Goal: Information Seeking & Learning: Understand process/instructions

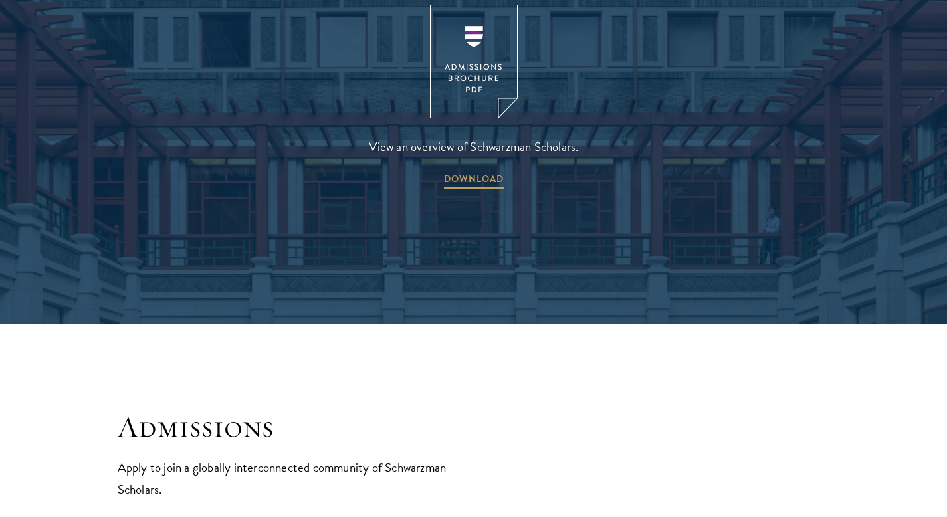
scroll to position [2102, 0]
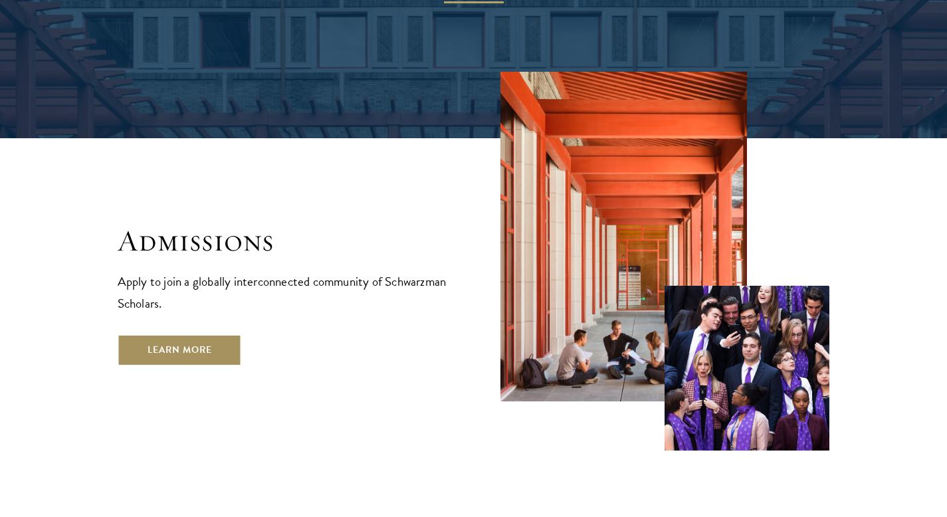
click at [172, 334] on link "Learn More" at bounding box center [180, 350] width 124 height 32
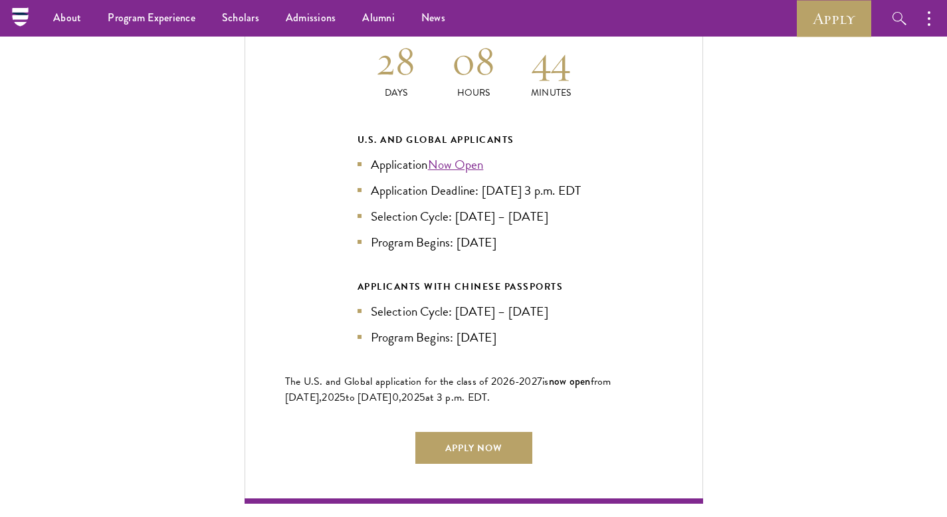
scroll to position [2940, 0]
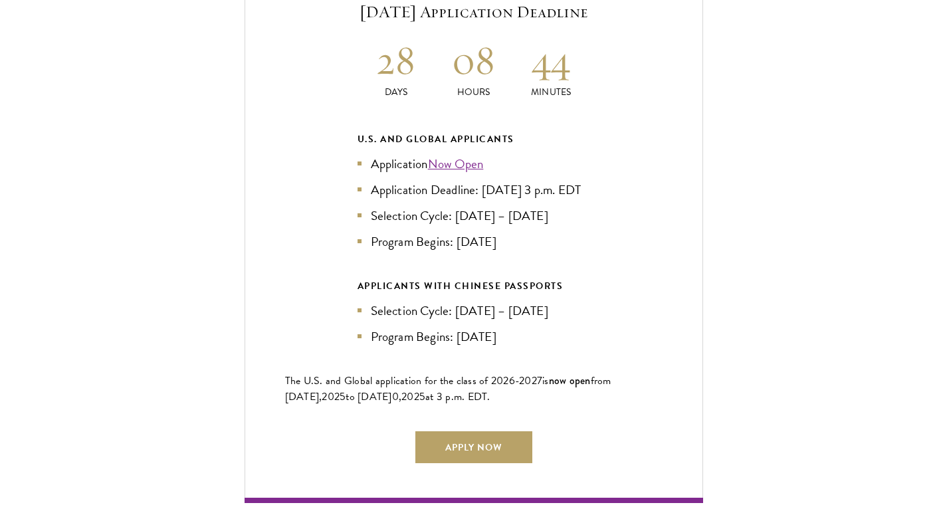
drag, startPoint x: 486, startPoint y: 162, endPoint x: 611, endPoint y: 179, distance: 126.0
click at [611, 179] on div "Current Selection Cycle: Countdown to September 10, 2025 Application Deadline 2…" at bounding box center [473, 220] width 458 height 565
copy li "ept 10, 2025 at 3 p.m. EDT"
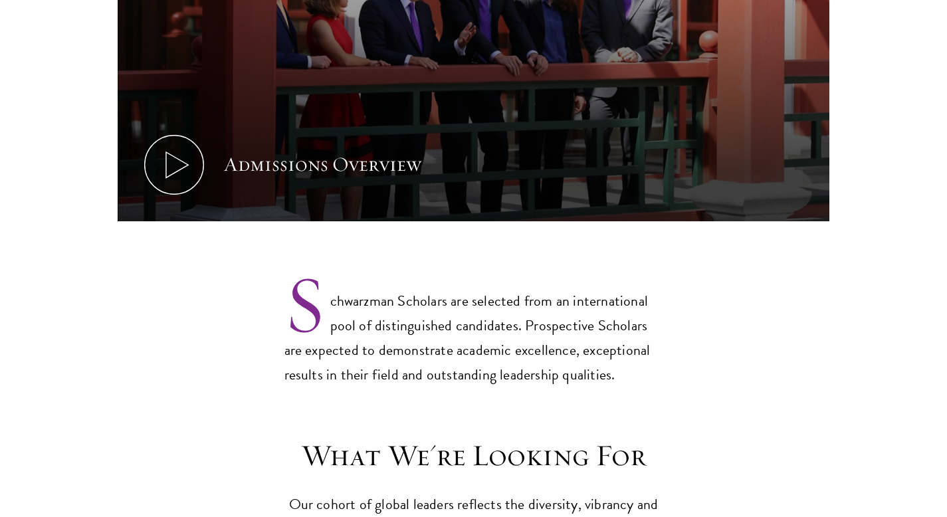
scroll to position [872, 0]
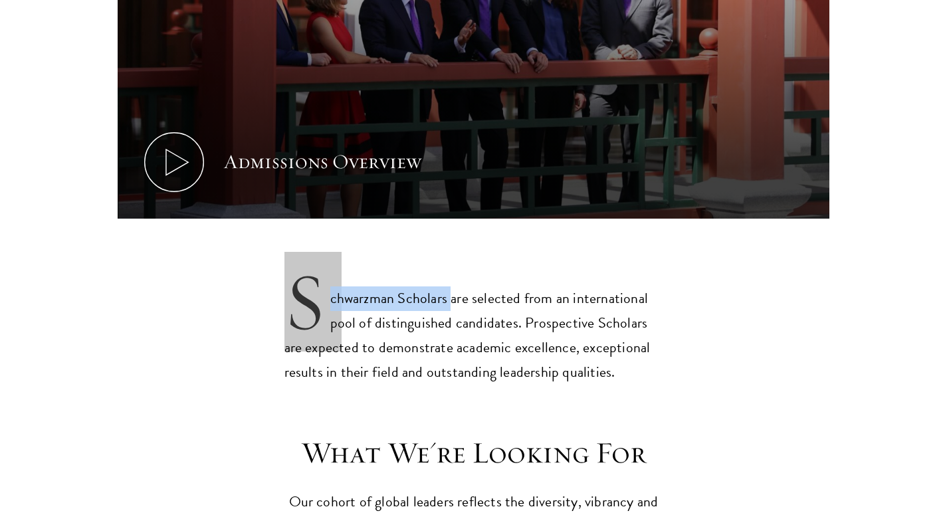
copy p "Schwarzman Scholars"
drag, startPoint x: 449, startPoint y: 274, endPoint x: 301, endPoint y: 270, distance: 148.2
click at [301, 270] on p "Schwarzman Scholars are selected from an international pool of distinguished ca…" at bounding box center [473, 324] width 379 height 120
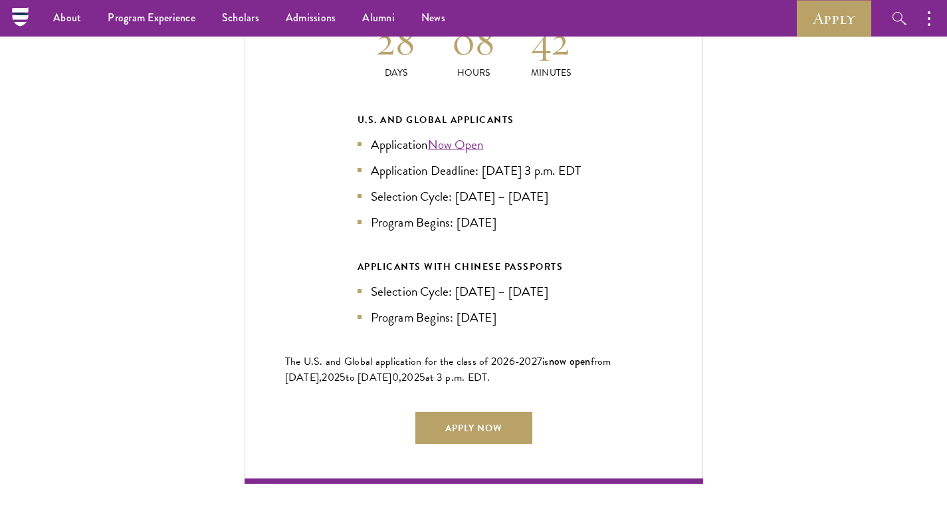
scroll to position [2947, 0]
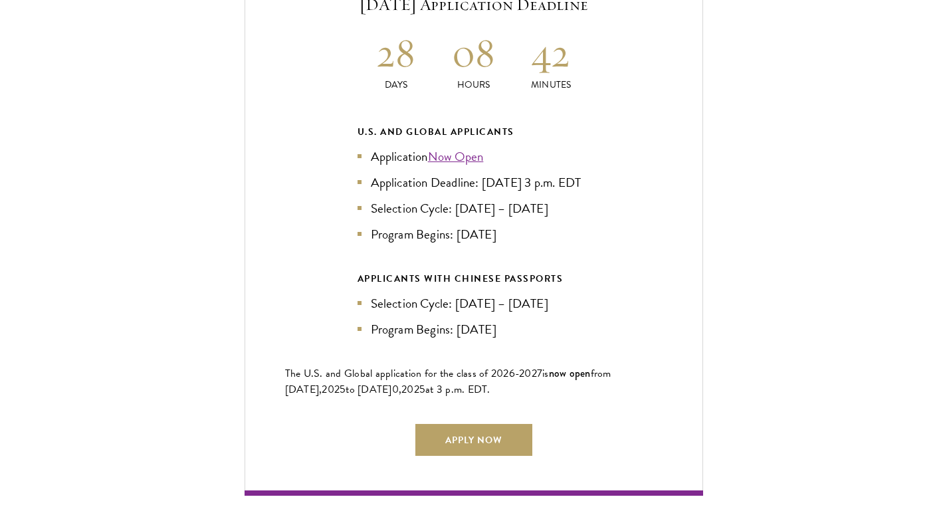
drag, startPoint x: 483, startPoint y: 157, endPoint x: 523, endPoint y: 175, distance: 44.6
click at [523, 175] on li "Application Deadline: [DATE] 3 p.m. EDT" at bounding box center [473, 182] width 233 height 19
copy li "Sept 10, 2025 at 3 p.m. EDT"
click at [464, 147] on link "Now Open" at bounding box center [456, 156] width 56 height 19
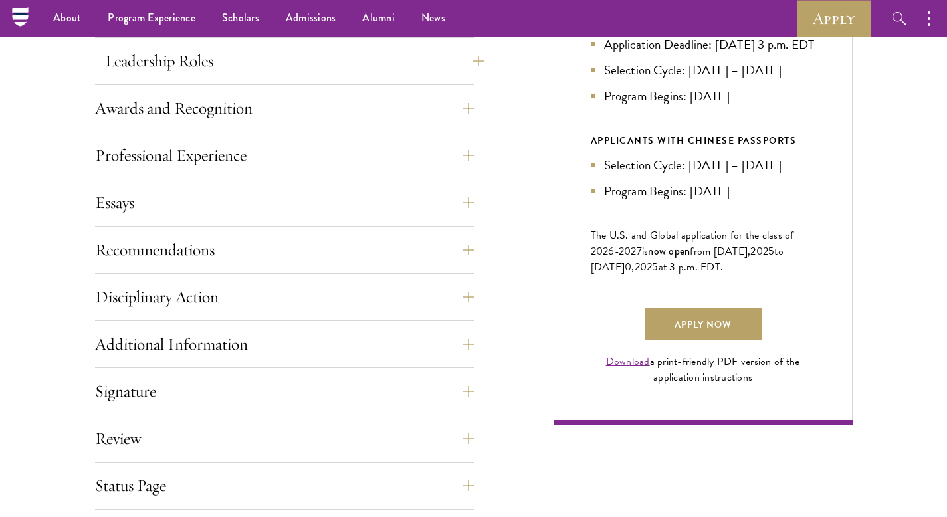
scroll to position [733, 0]
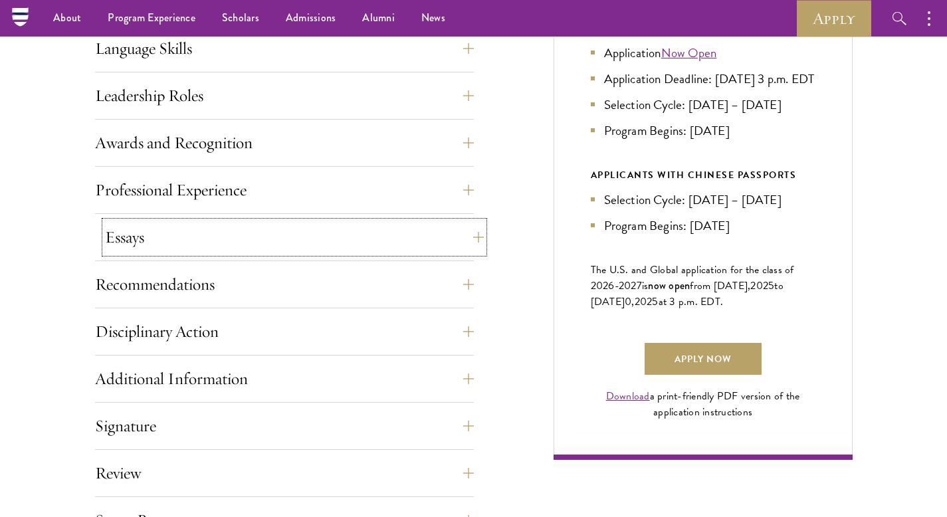
click at [254, 244] on button "Essays" at bounding box center [294, 237] width 379 height 32
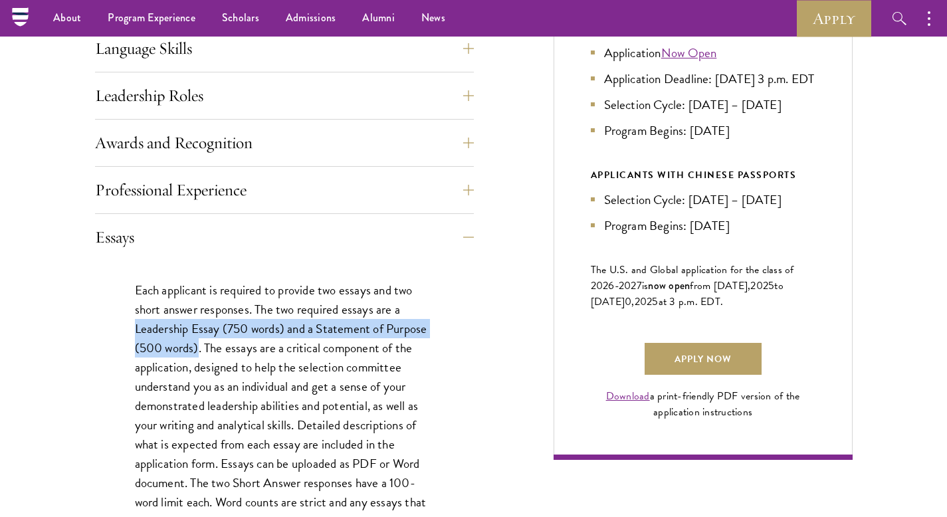
drag, startPoint x: 196, startPoint y: 345, endPoint x: 134, endPoint y: 325, distance: 64.9
click at [135, 325] on p "Each applicant is required to provide two essays and two short answer responses…" at bounding box center [284, 434] width 299 height 309
copy p "Leadership Essay (750 words) and a Statement of Purpose (500 words)"
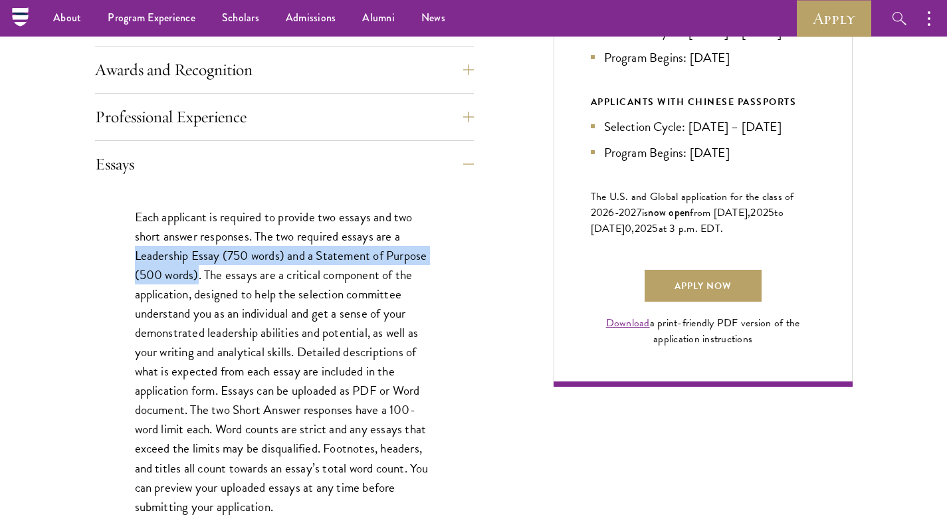
scroll to position [802, 0]
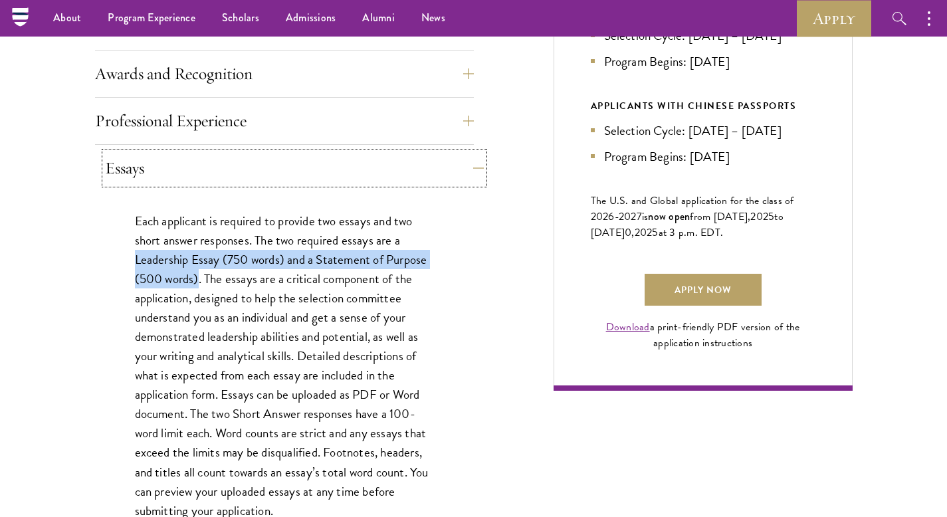
click at [395, 161] on button "Essays" at bounding box center [294, 168] width 379 height 32
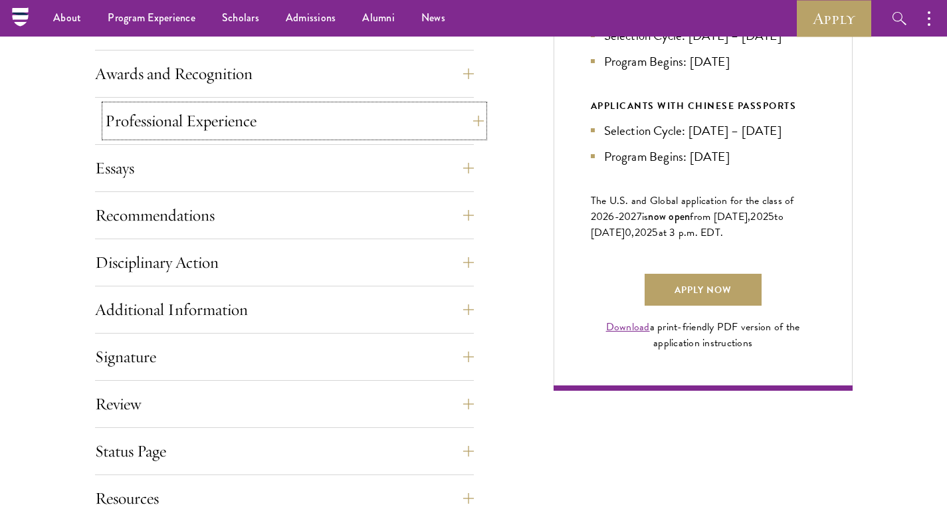
click at [379, 128] on button "Professional Experience" at bounding box center [294, 121] width 379 height 32
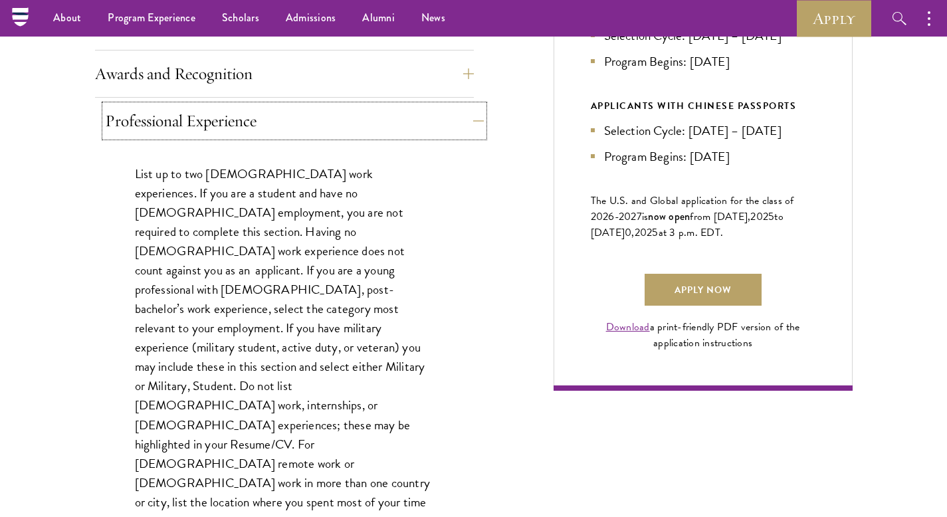
click at [378, 128] on button "Professional Experience" at bounding box center [294, 121] width 379 height 32
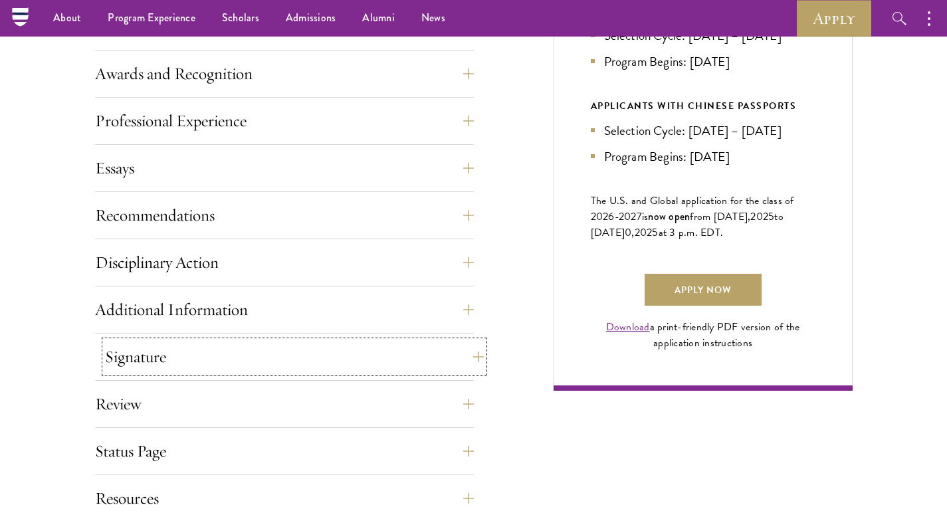
click at [395, 363] on button "Signature" at bounding box center [294, 357] width 379 height 32
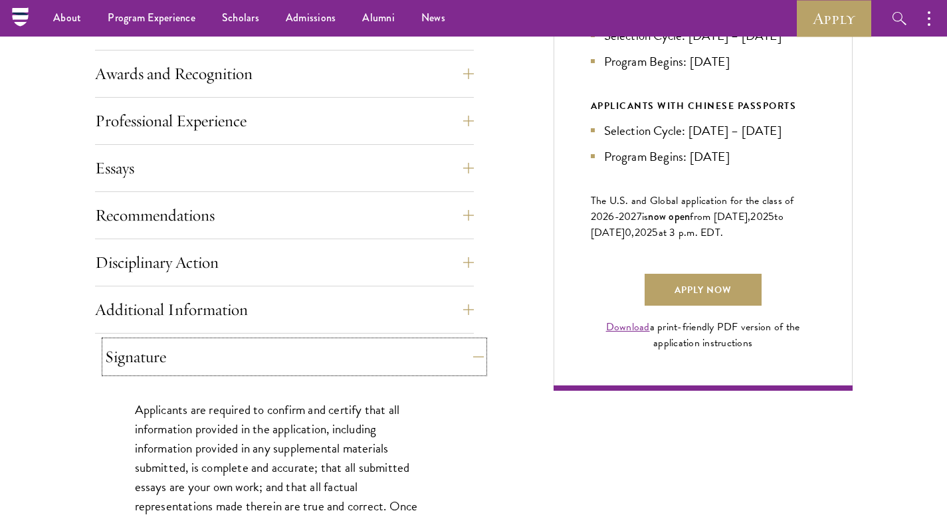
click at [395, 363] on button "Signature" at bounding box center [294, 357] width 379 height 32
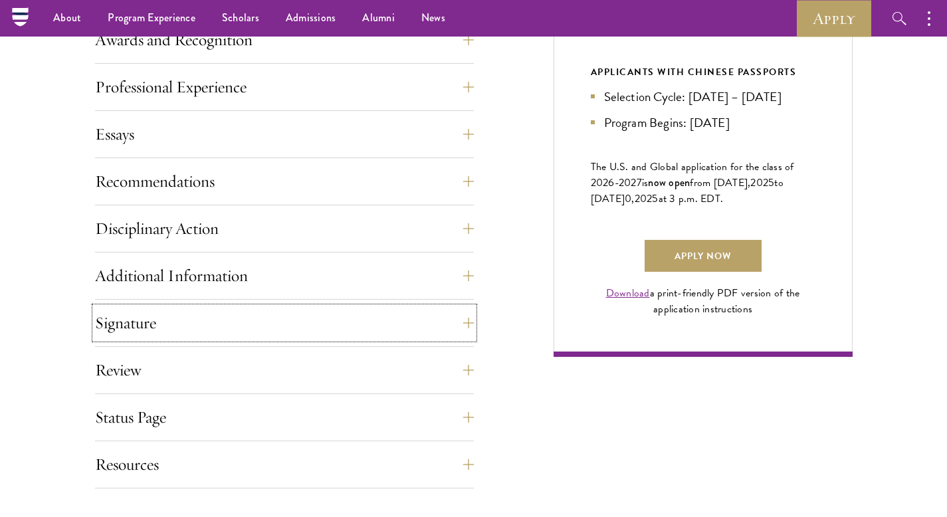
scroll to position [793, 0]
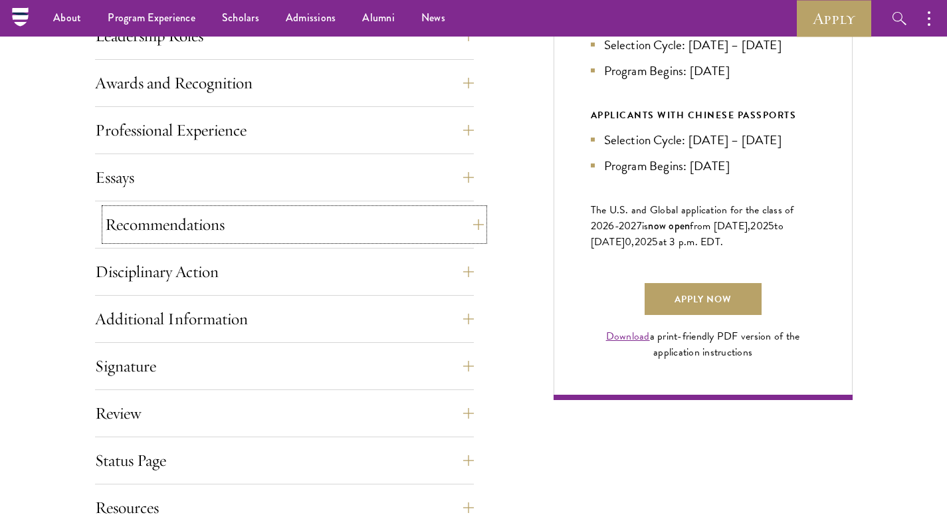
click at [204, 233] on button "Recommendations" at bounding box center [294, 225] width 379 height 32
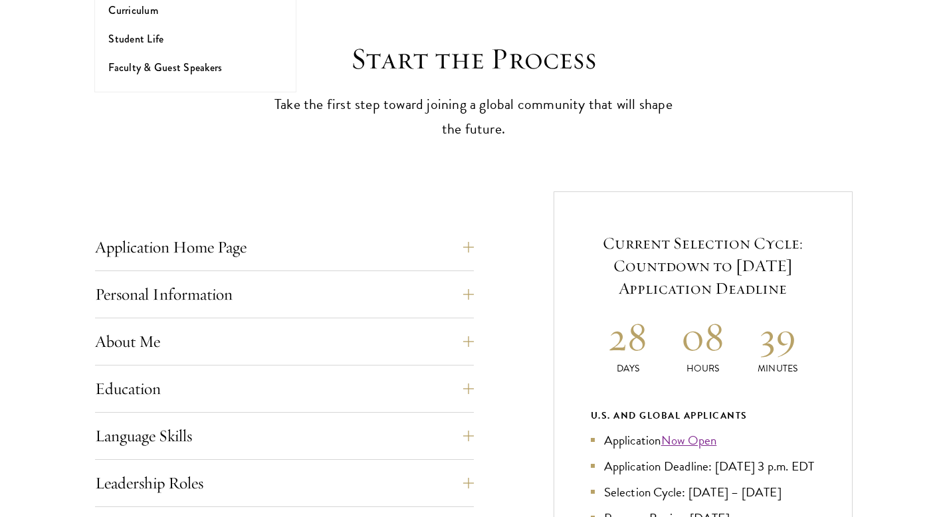
scroll to position [1010, 0]
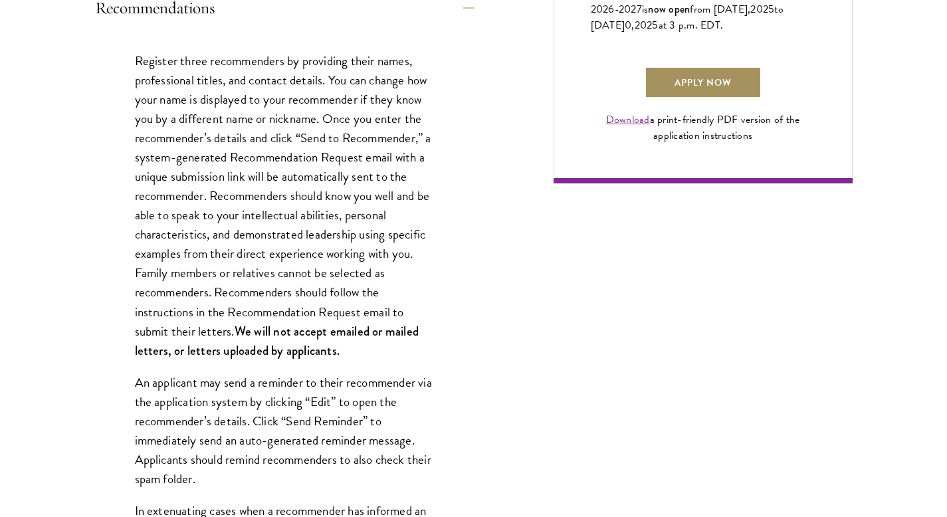
click at [725, 98] on link "Apply Now" at bounding box center [702, 82] width 117 height 32
click at [721, 98] on link "Apply Now" at bounding box center [702, 82] width 117 height 32
